Goal: Task Accomplishment & Management: Manage account settings

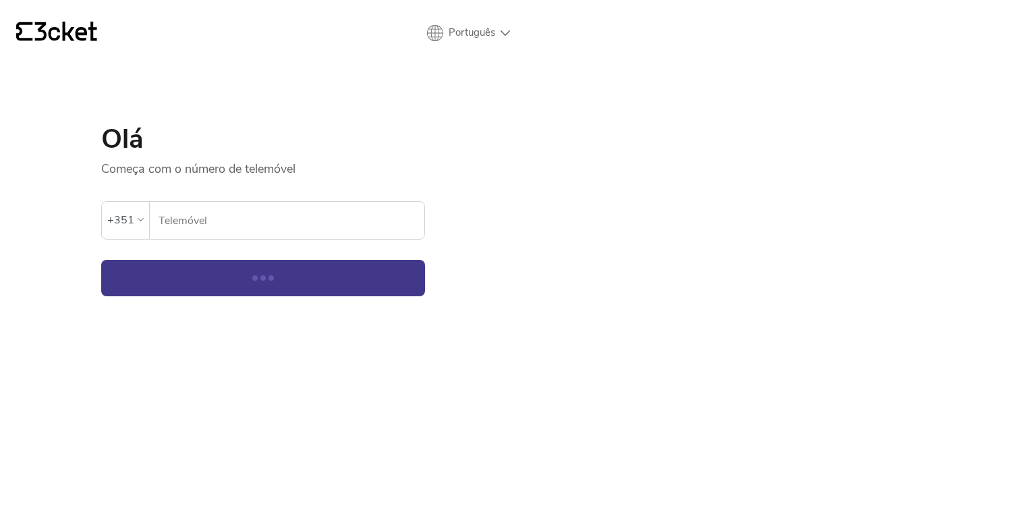
select select "en"
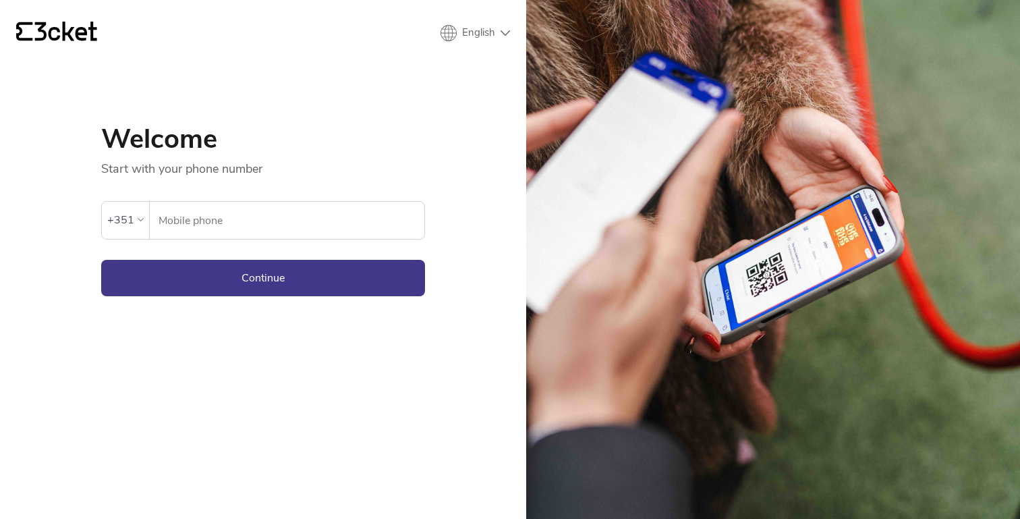
click at [173, 227] on input "Mobile phone" at bounding box center [291, 220] width 267 height 37
type input "916414426"
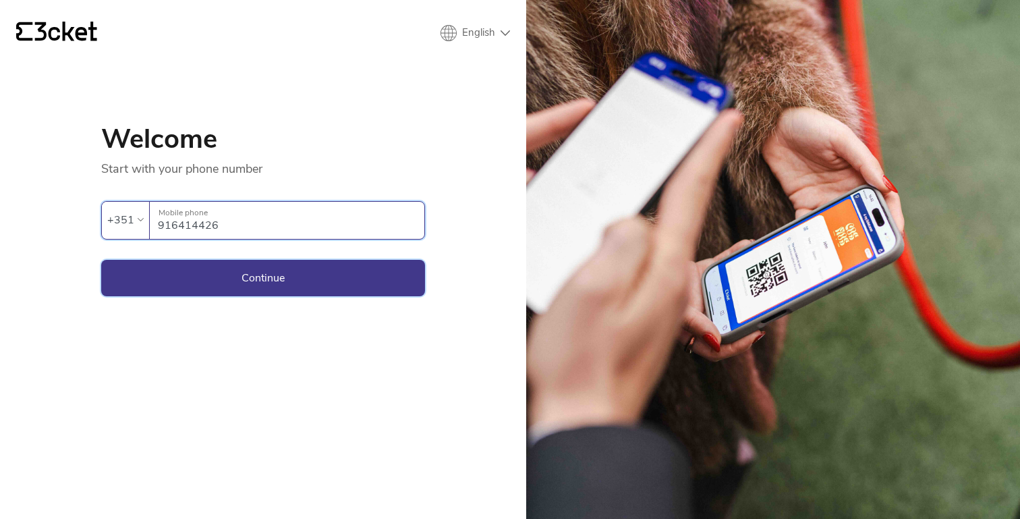
click at [296, 262] on button "Continue" at bounding box center [263, 278] width 324 height 36
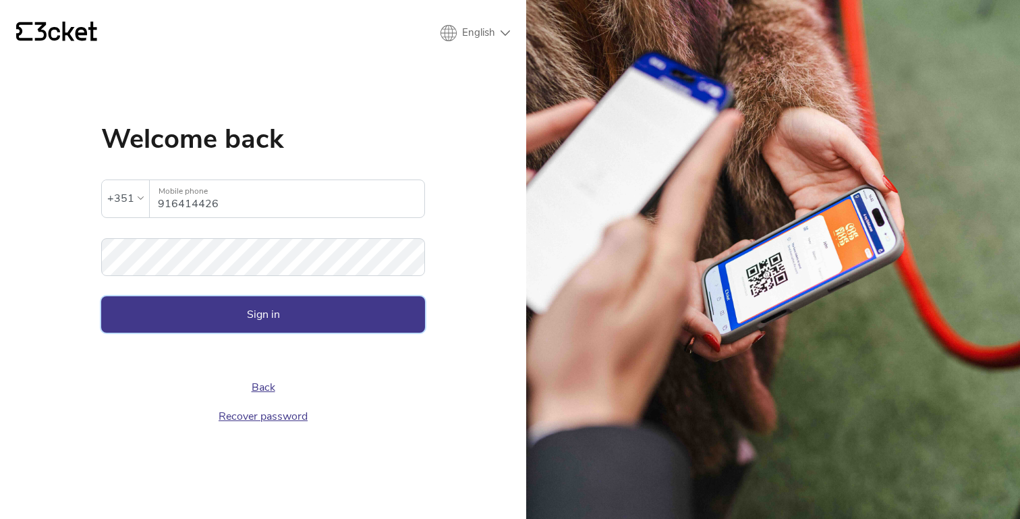
click at [286, 319] on button "Sign in" at bounding box center [263, 314] width 324 height 36
